Goal: Information Seeking & Learning: Learn about a topic

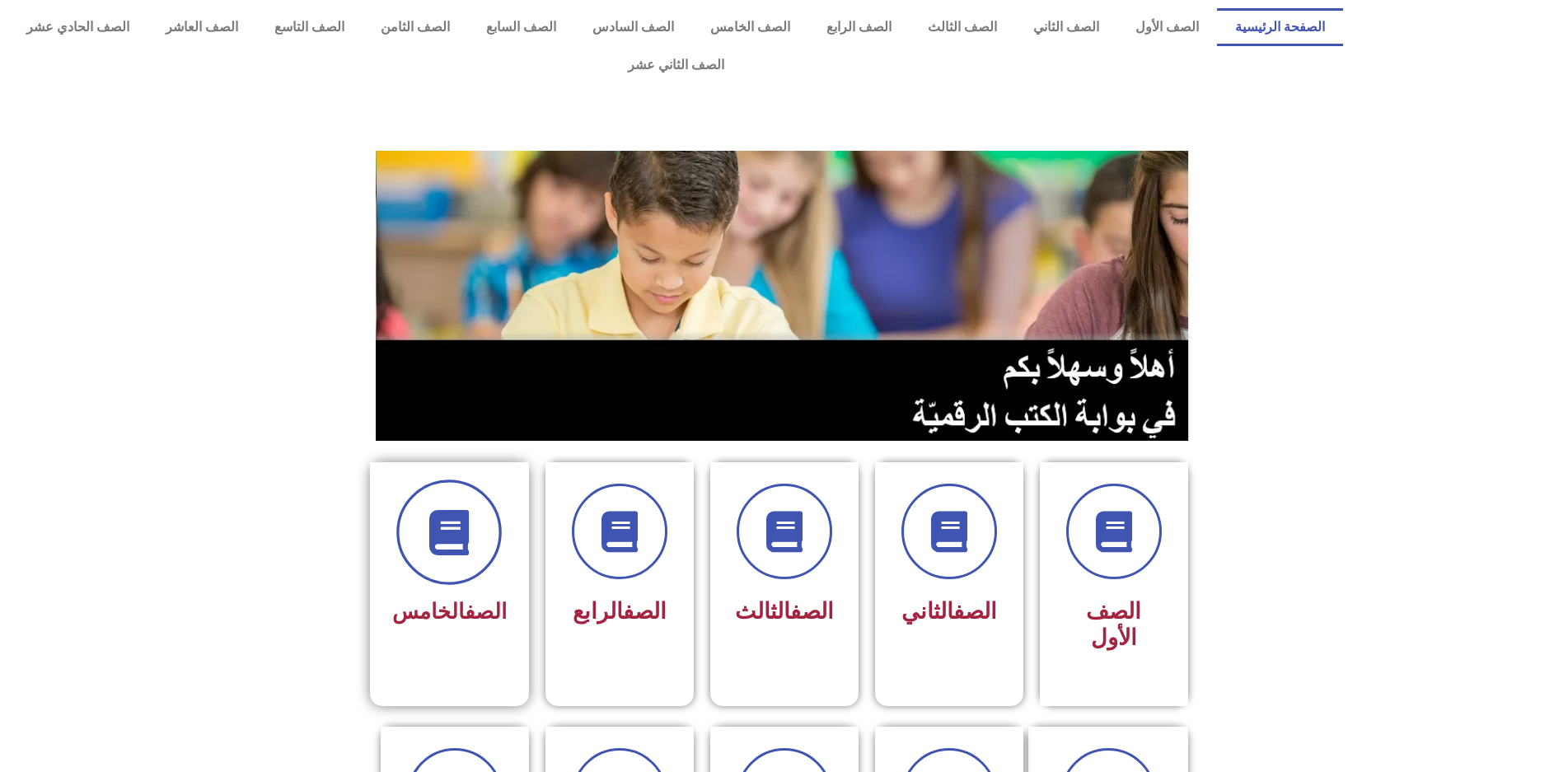
click at [480, 525] on span at bounding box center [449, 533] width 106 height 106
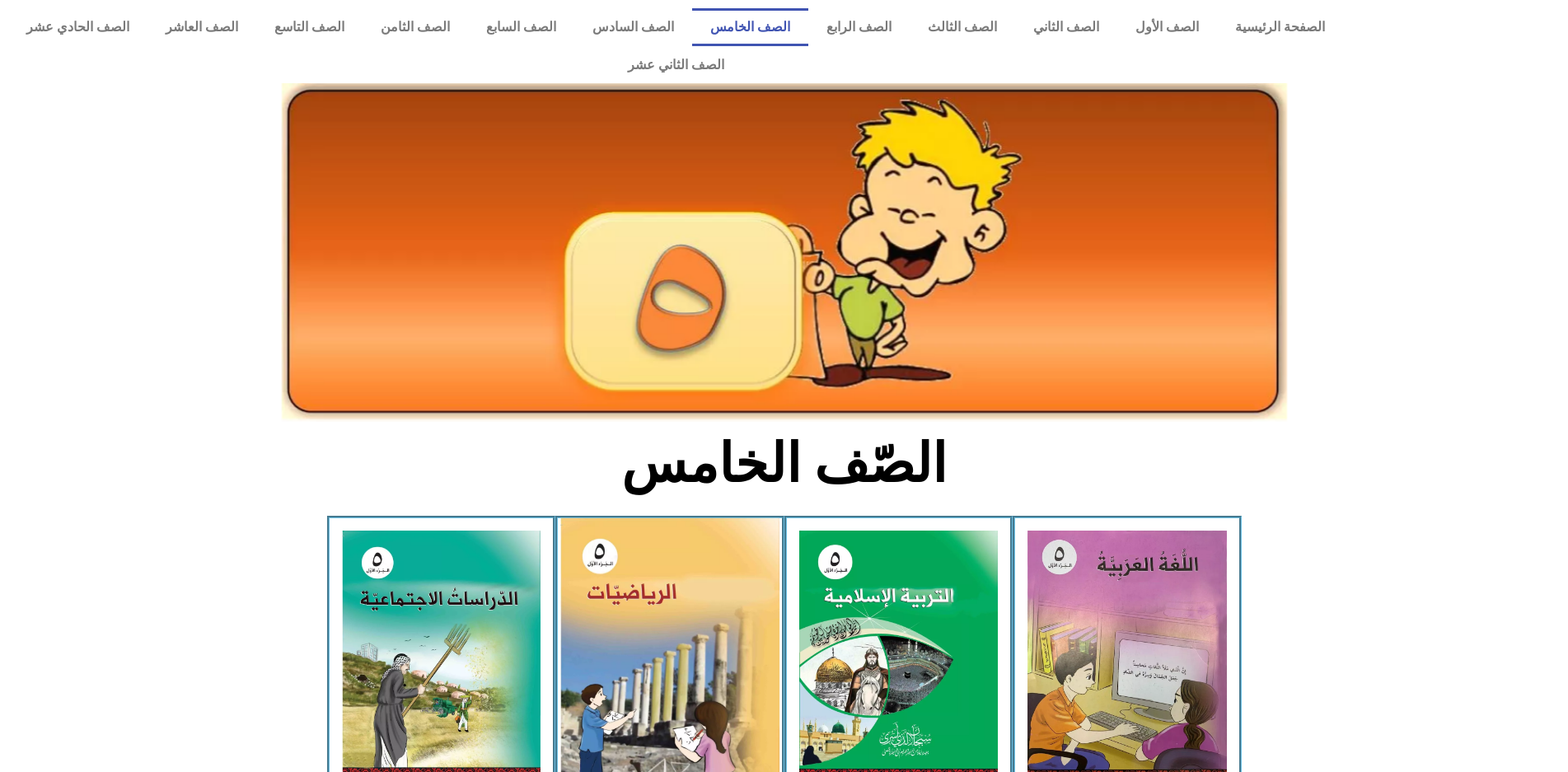
click at [594, 612] on img at bounding box center [669, 656] width 219 height 276
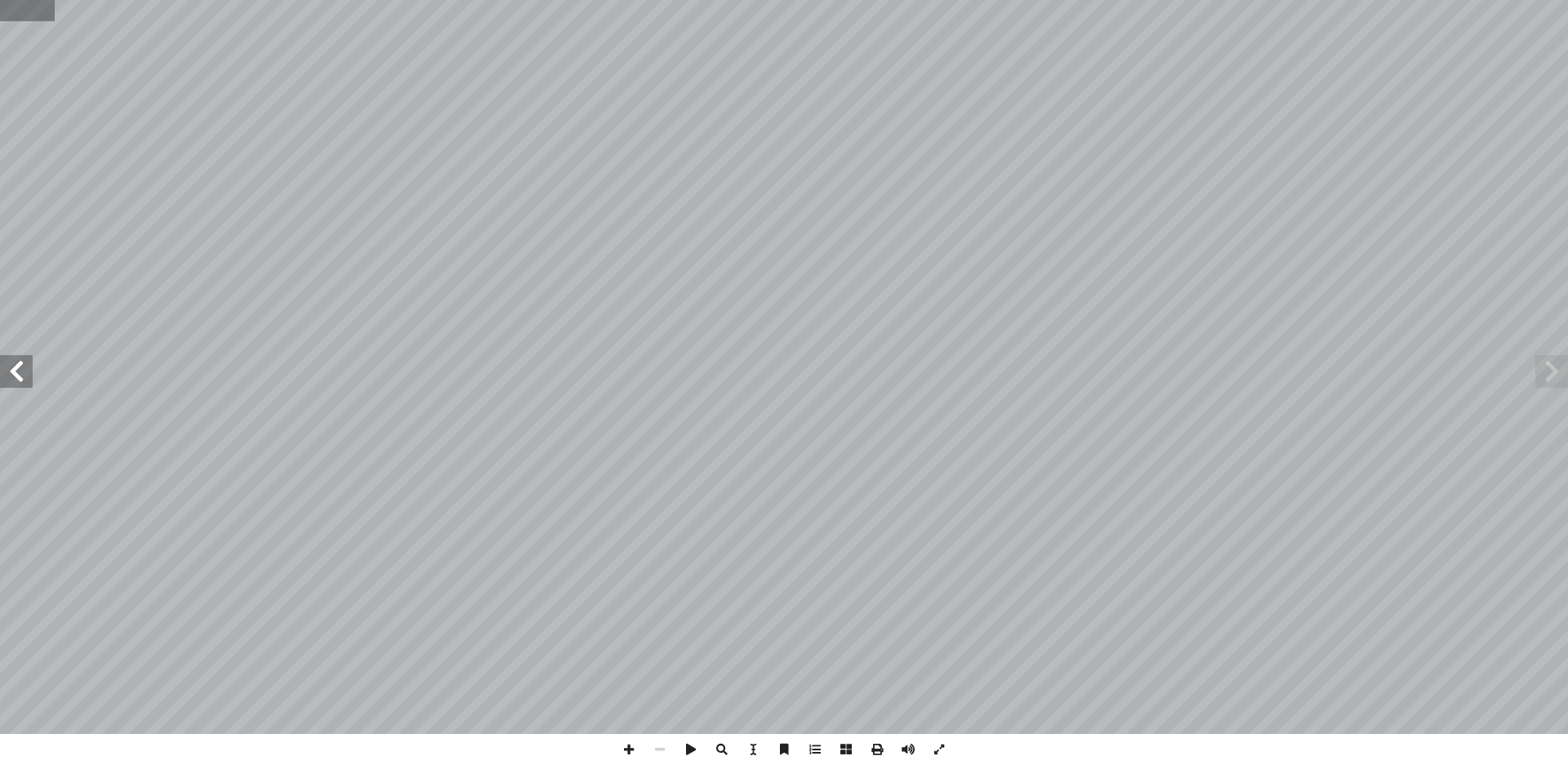
click at [35, 9] on input "text" at bounding box center [27, 11] width 55 height 22
type input "**"
click at [1537, 375] on span at bounding box center [1551, 371] width 32 height 32
click at [632, 753] on span at bounding box center [629, 749] width 31 height 31
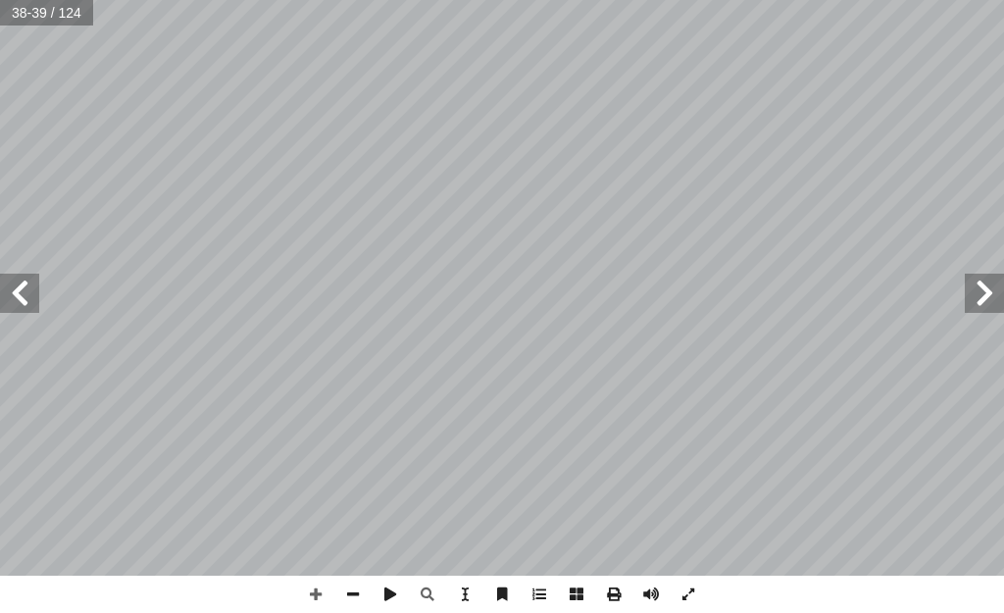
click at [17, 289] on span at bounding box center [19, 293] width 39 height 39
click at [783, 132] on html "الصفحة الرئيسية الصف الأول الصف الثاني الصف الثالث الصف الرابع الصف الخامس الصف…" at bounding box center [502, 66] width 1004 height 132
